Goal: Information Seeking & Learning: Learn about a topic

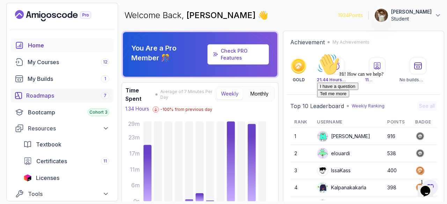
click at [82, 96] on div "Roadmaps 7" at bounding box center [67, 95] width 83 height 8
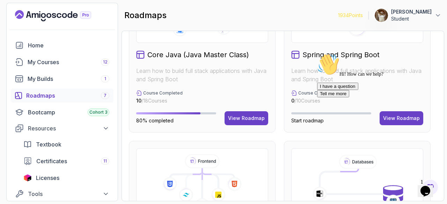
scroll to position [250, 0]
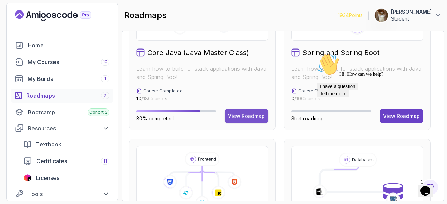
click at [250, 111] on button "View Roadmap" at bounding box center [247, 116] width 44 height 14
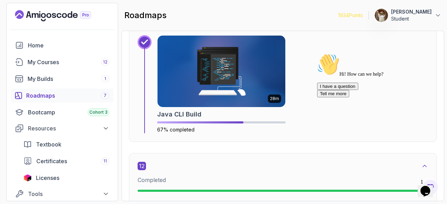
scroll to position [3100, 0]
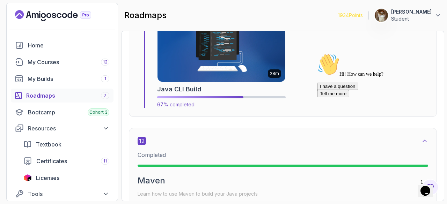
click at [218, 62] on img at bounding box center [221, 46] width 134 height 75
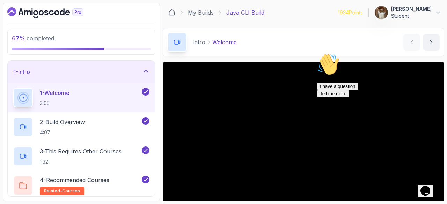
click at [430, 186] on icon "$i18n('chat', 'chat_widget')" at bounding box center [425, 191] width 10 height 10
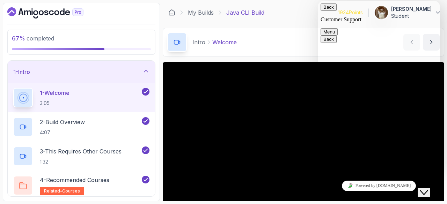
click at [428, 189] on icon "Close Chat This icon closes the chat window." at bounding box center [424, 193] width 8 height 8
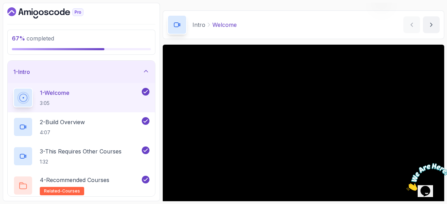
scroll to position [67, 0]
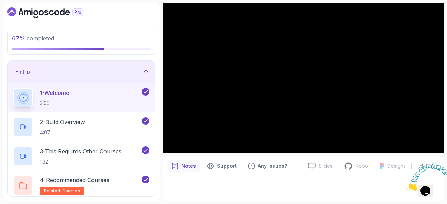
click at [98, 76] on div "1 - Intro" at bounding box center [81, 72] width 147 height 22
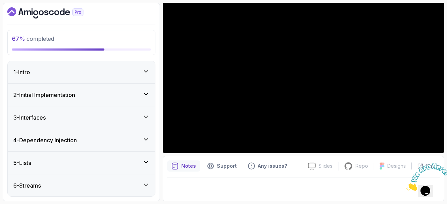
scroll to position [89, 0]
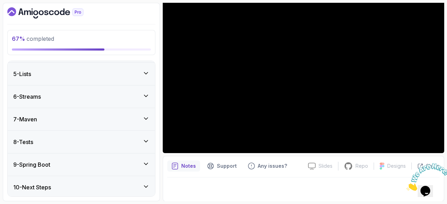
click at [121, 144] on div "8 - Tests" at bounding box center [81, 142] width 136 height 8
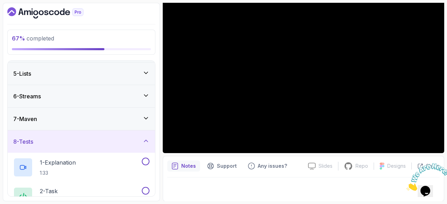
click at [111, 113] on div "7 - Maven" at bounding box center [81, 119] width 147 height 22
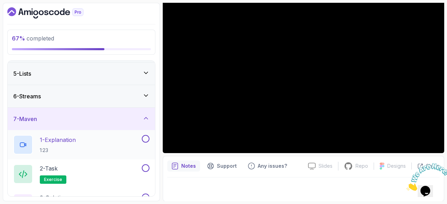
click at [57, 137] on p "1 - Explanation" at bounding box center [58, 140] width 36 height 8
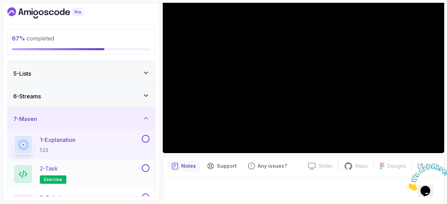
scroll to position [151, 0]
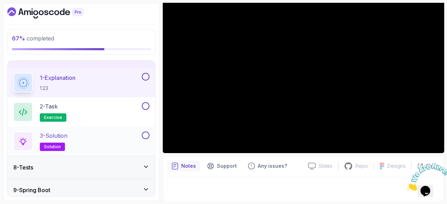
click at [64, 132] on p "3 - Solution" at bounding box center [54, 136] width 28 height 8
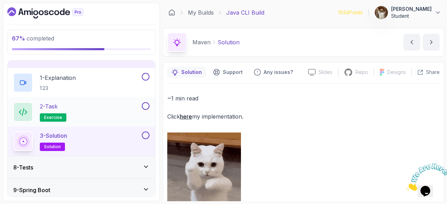
click at [55, 105] on p "2 - Task" at bounding box center [49, 106] width 18 height 8
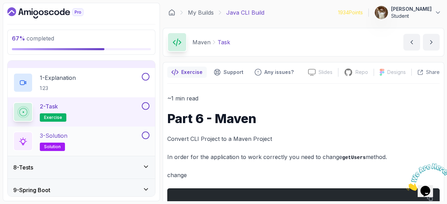
click at [47, 132] on p "3 - Solution" at bounding box center [54, 136] width 28 height 8
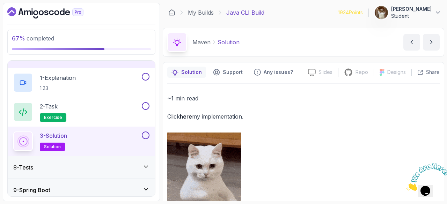
click at [189, 118] on link "here" at bounding box center [186, 116] width 12 height 7
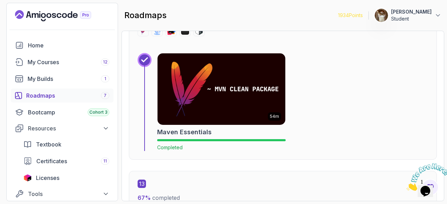
scroll to position [3309, 0]
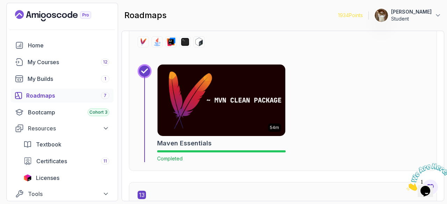
click at [192, 80] on img at bounding box center [221, 100] width 134 height 75
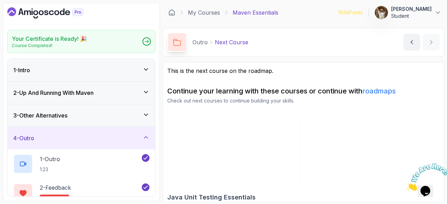
scroll to position [7, 0]
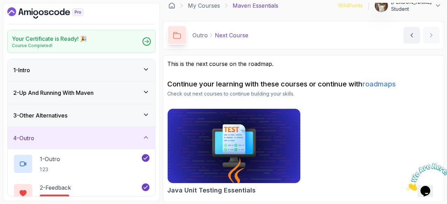
click at [115, 135] on div "4 - Outro" at bounding box center [81, 138] width 136 height 8
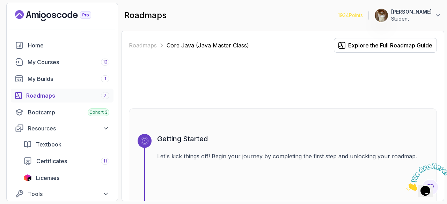
click at [63, 11] on icon "Landing page" at bounding box center [53, 15] width 76 height 11
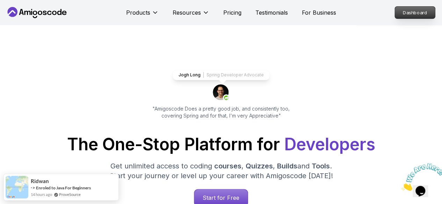
click at [415, 16] on p "Dashboard" at bounding box center [415, 13] width 40 height 12
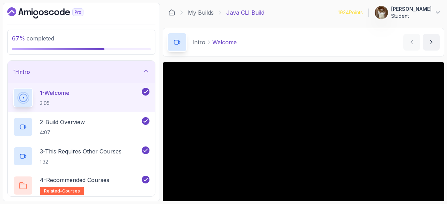
click at [133, 38] on p "67 % completed" at bounding box center [81, 38] width 139 height 8
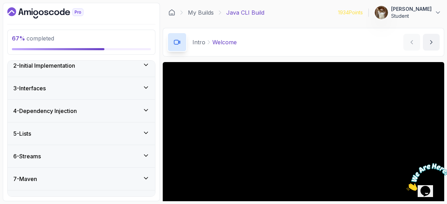
click at [75, 184] on div "7 - Maven" at bounding box center [81, 179] width 147 height 22
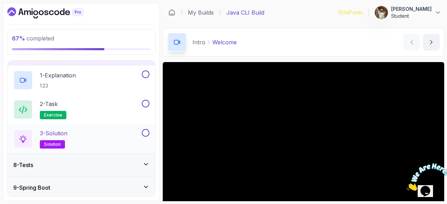
scroll to position [155, 0]
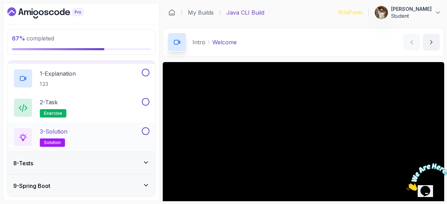
click at [45, 123] on div "3 - Solution solution" at bounding box center [81, 137] width 147 height 29
click at [64, 133] on p "3 - Solution" at bounding box center [54, 131] width 28 height 8
